Goal: Transaction & Acquisition: Purchase product/service

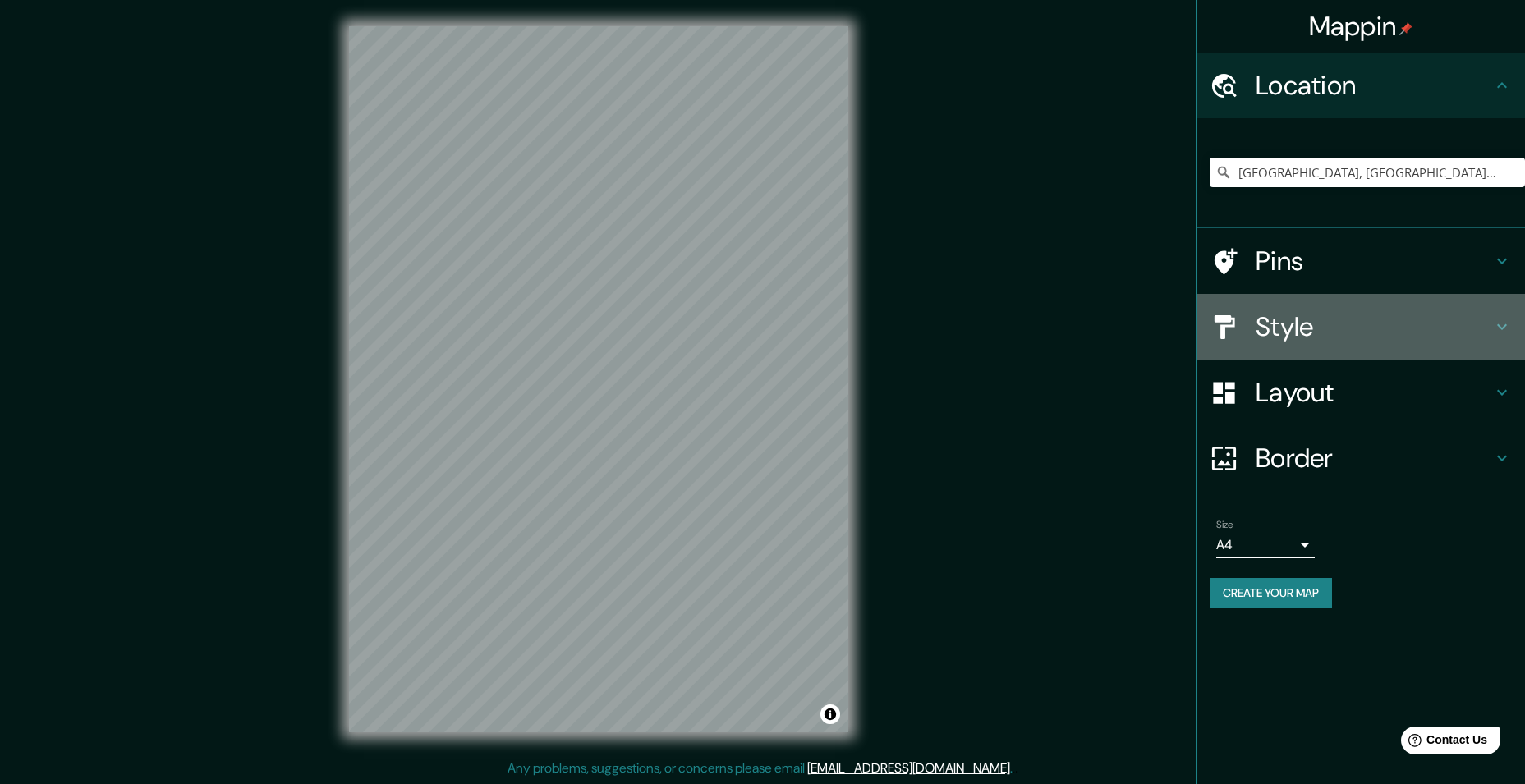
click at [736, 330] on h4 "Style" at bounding box center [1373, 327] width 236 height 33
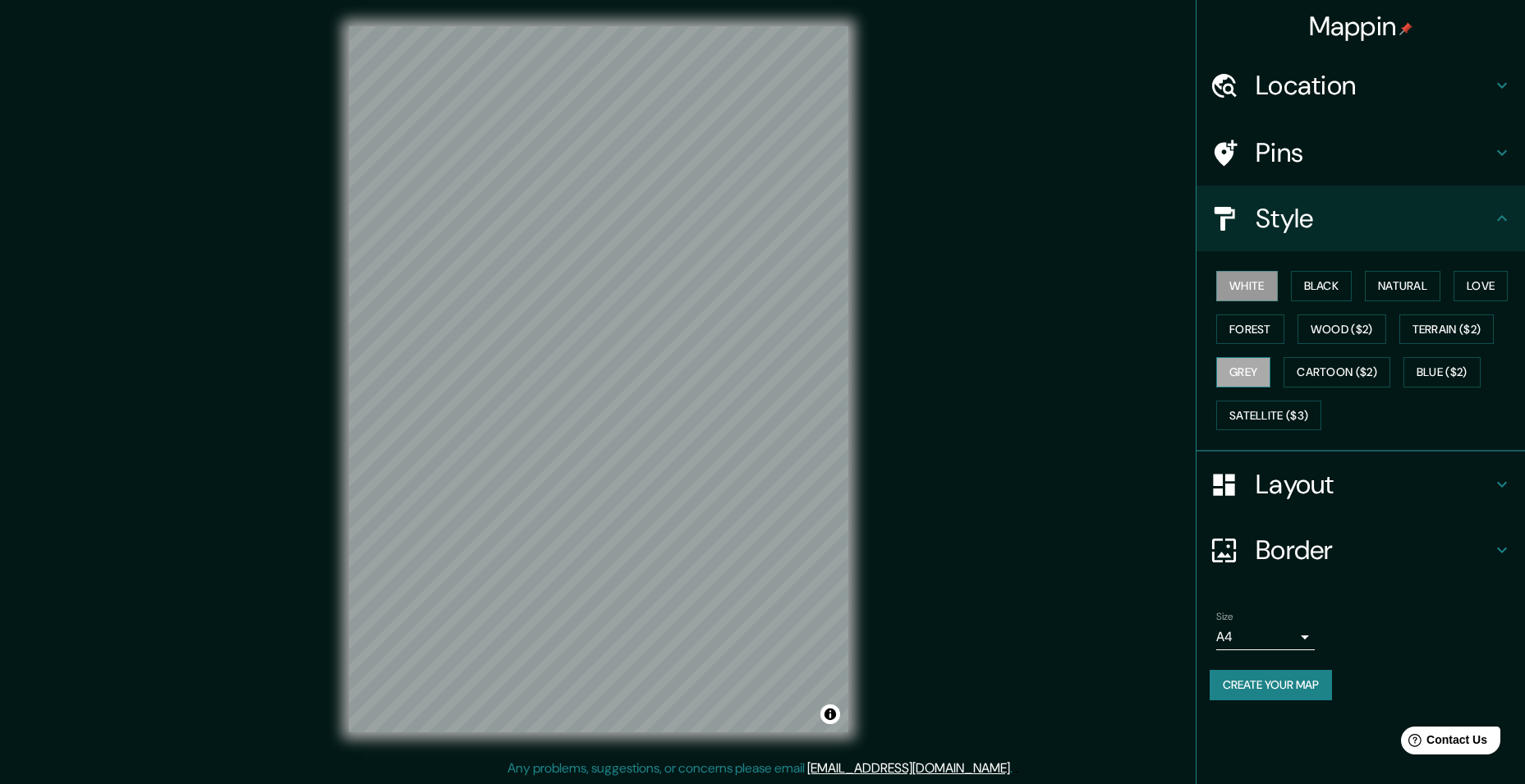
click at [736, 379] on button "Grey" at bounding box center [1242, 373] width 54 height 31
click at [736, 331] on button "Forest" at bounding box center [1249, 330] width 68 height 31
click at [736, 372] on button "Blue ($2)" at bounding box center [1441, 373] width 77 height 31
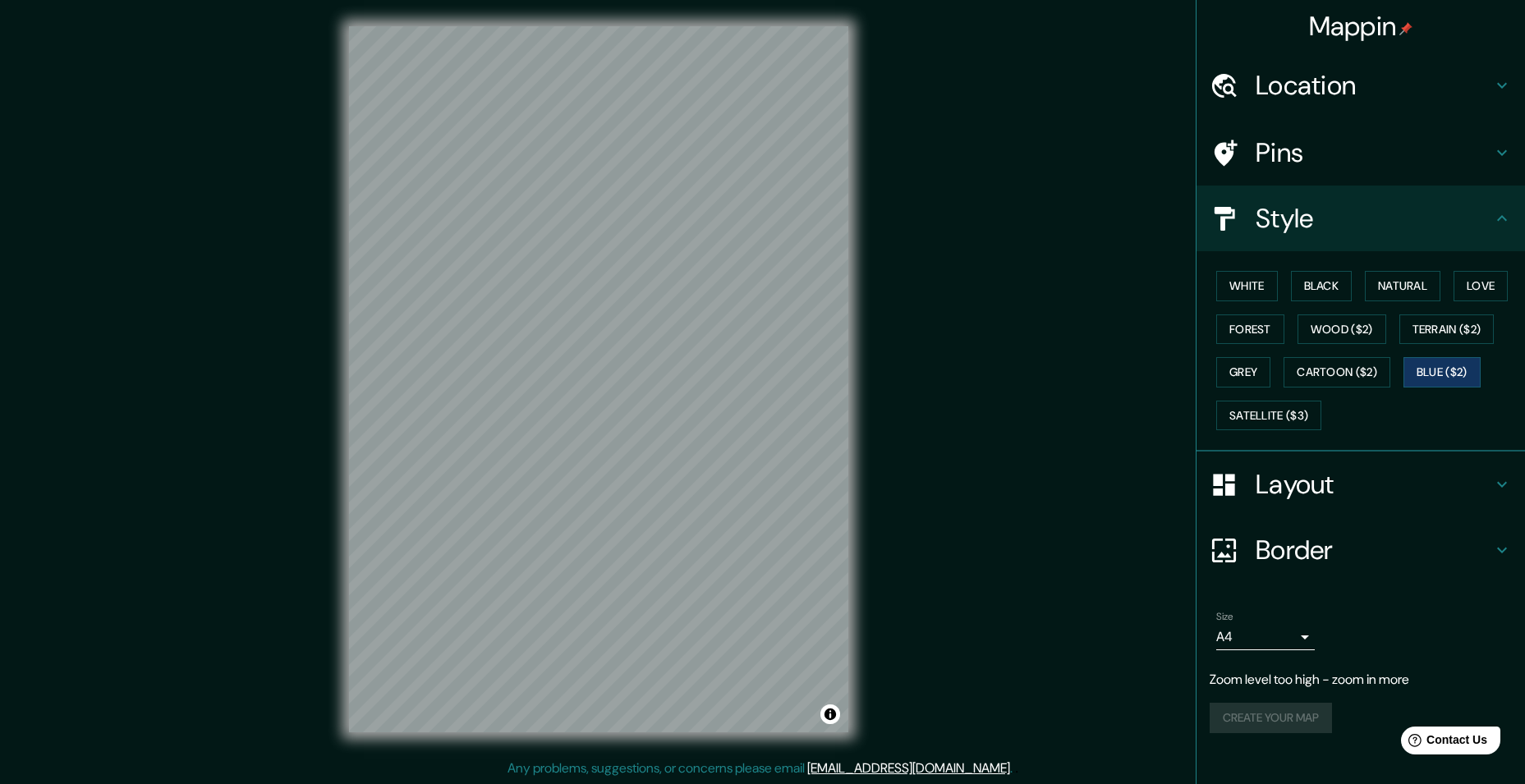
click at [736, 351] on div "© Mapbox © OpenStreetMap Improve this map" at bounding box center [599, 379] width 1372 height 706
click at [666, 742] on div "© Mapbox © OpenStreetMap Improve this map" at bounding box center [598, 378] width 1424 height 758
click at [736, 783] on html "Mappin Location [GEOGRAPHIC_DATA], [GEOGRAPHIC_DATA], [GEOGRAPHIC_DATA] Pins St…" at bounding box center [762, 391] width 1525 height 784
click at [736, 268] on div "White Black Natural Love Forest Wood ($2) Terrain ($2) Grey Cartoon ($2) Blue (…" at bounding box center [1367, 350] width 315 height 172
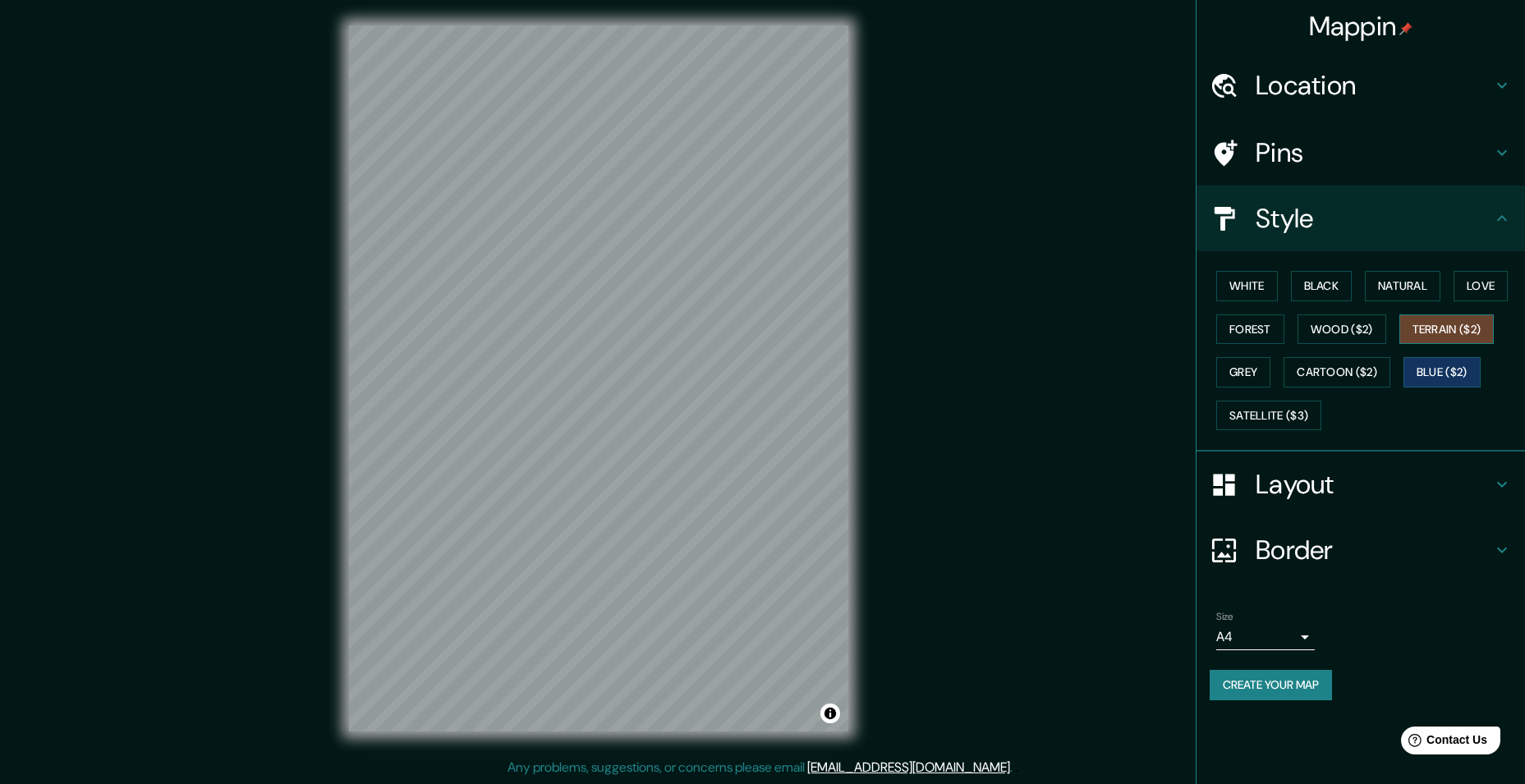
click at [736, 321] on button "Terrain ($2)" at bounding box center [1446, 330] width 95 height 31
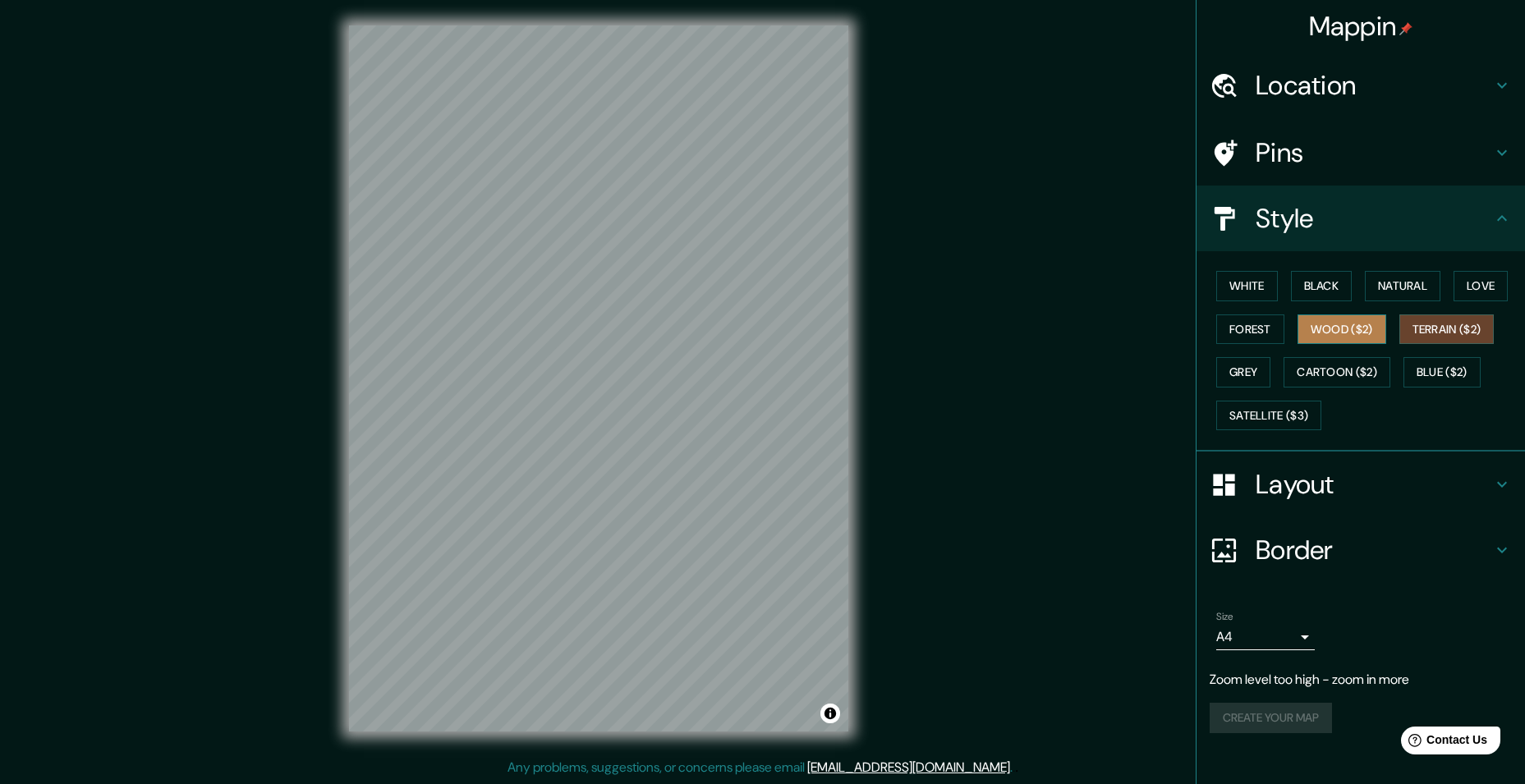
click at [736, 341] on button "Wood ($2)" at bounding box center [1341, 330] width 88 height 31
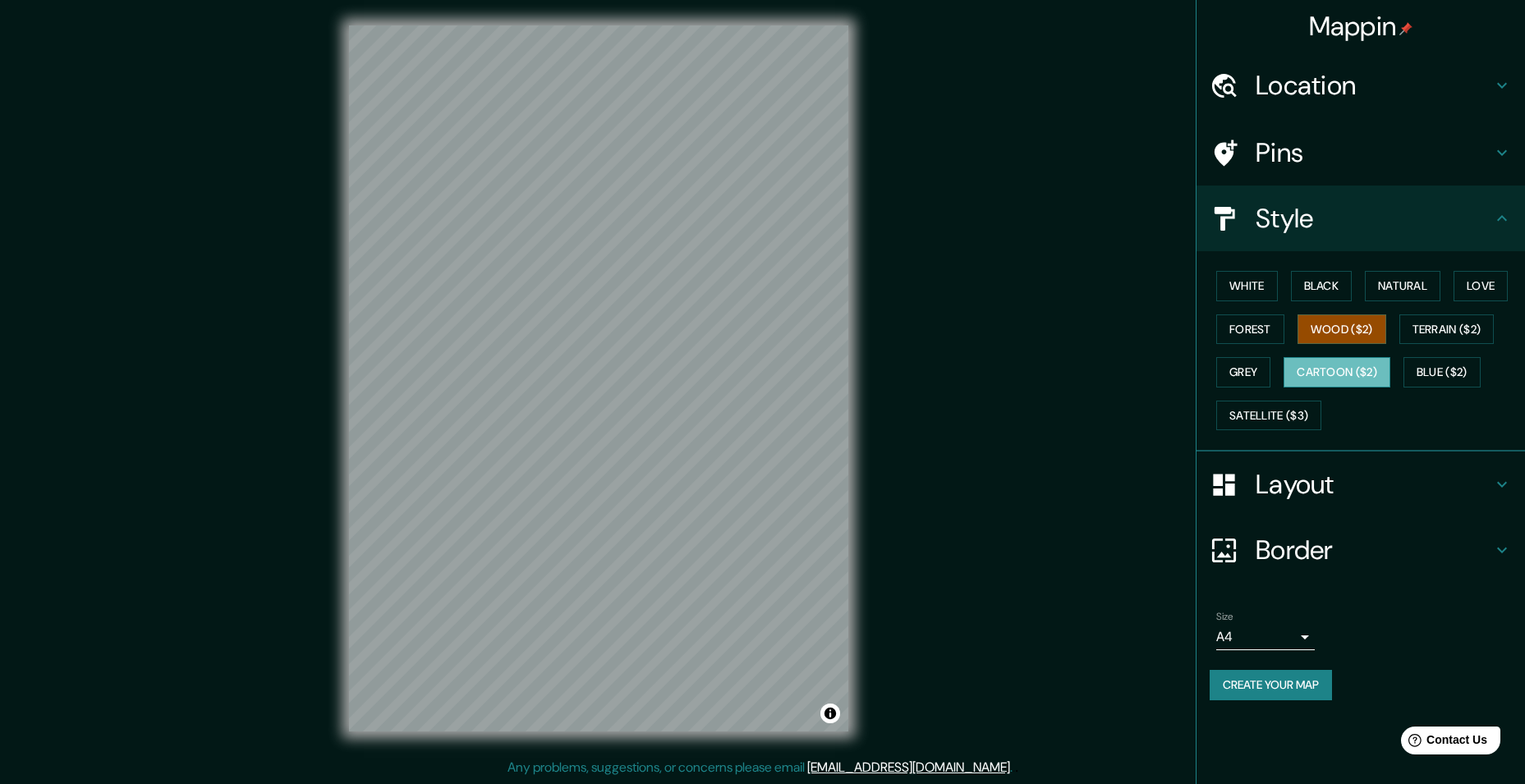
click at [736, 380] on button "Cartoon ($2)" at bounding box center [1336, 373] width 107 height 31
click at [736, 368] on button "Blue ($2)" at bounding box center [1441, 373] width 77 height 31
